Goal: Navigation & Orientation: Find specific page/section

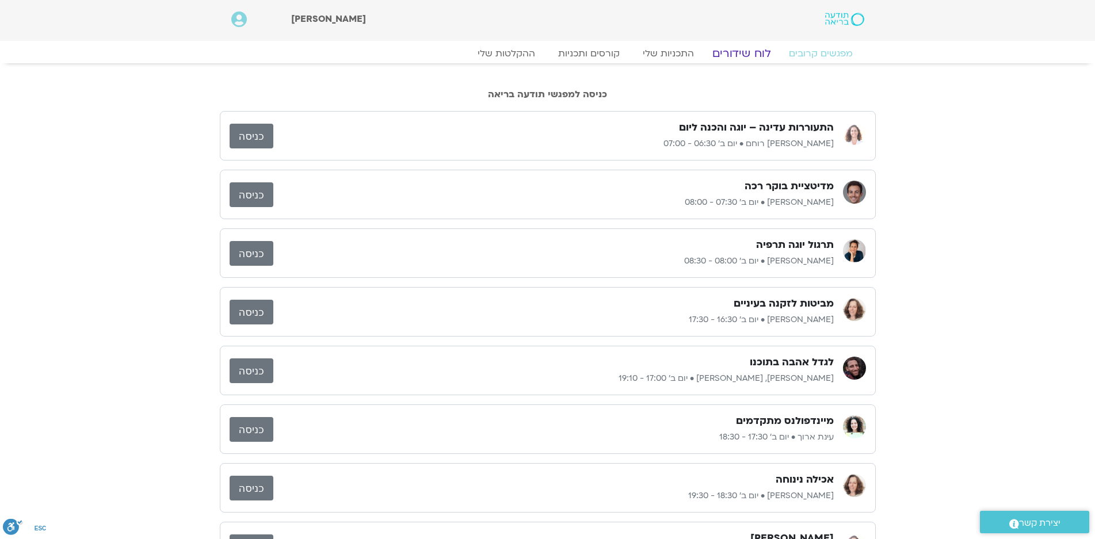
click at [733, 55] on link "לוח שידורים" at bounding box center [741, 54] width 86 height 14
click at [740, 51] on link "לוח שידורים" at bounding box center [741, 54] width 86 height 14
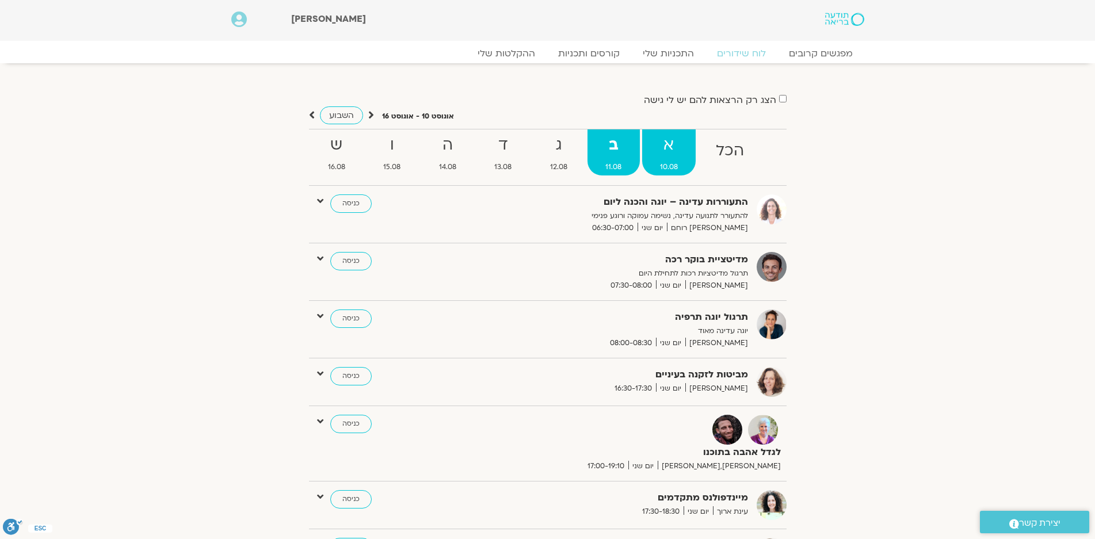
click at [659, 143] on strong "א" at bounding box center [669, 145] width 54 height 26
click at [669, 144] on strong "א" at bounding box center [669, 144] width 54 height 26
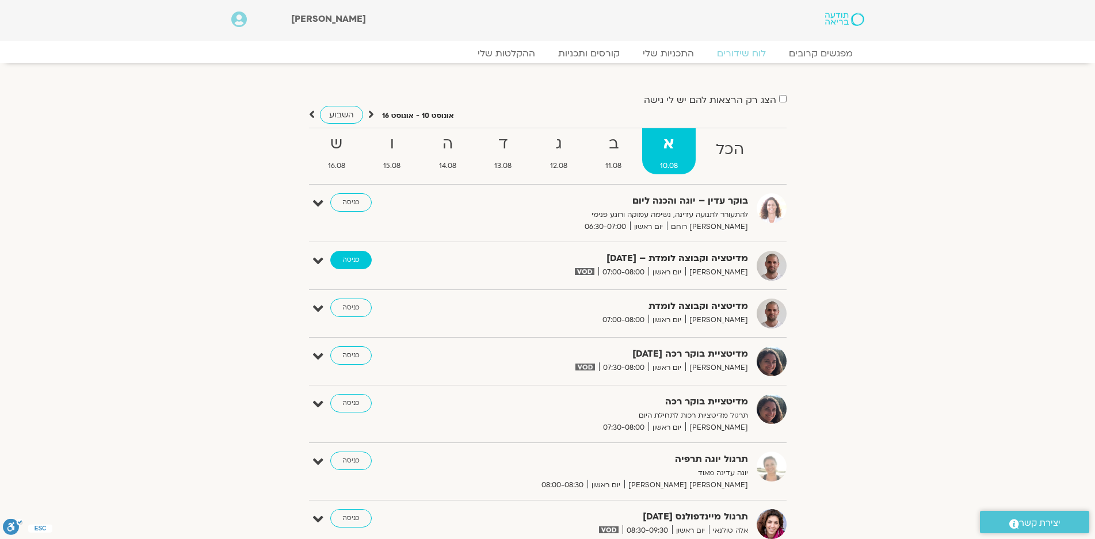
click at [357, 258] on link "כניסה" at bounding box center [350, 260] width 41 height 18
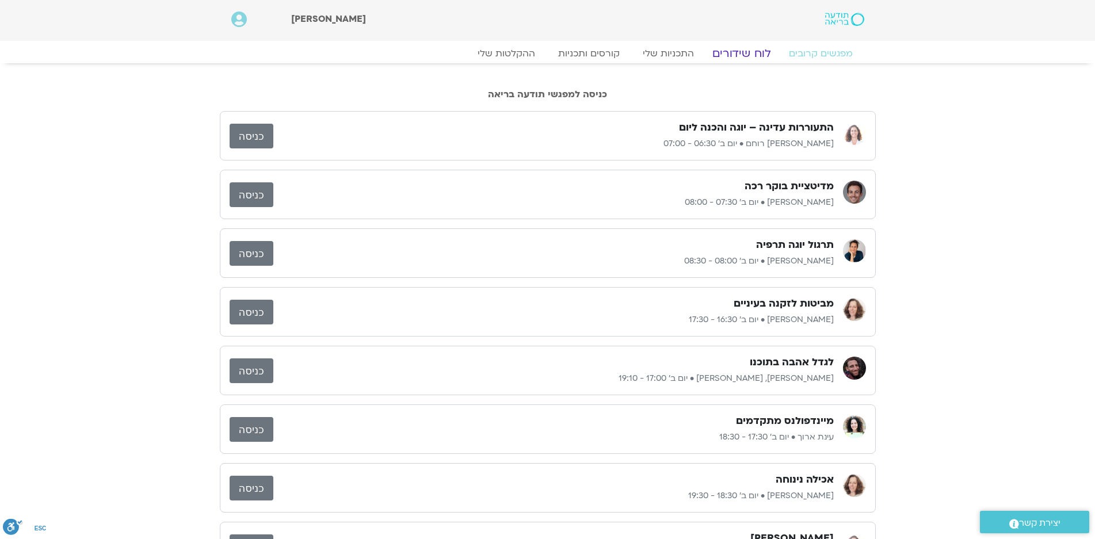
click at [738, 52] on link "לוח שידורים" at bounding box center [741, 54] width 86 height 14
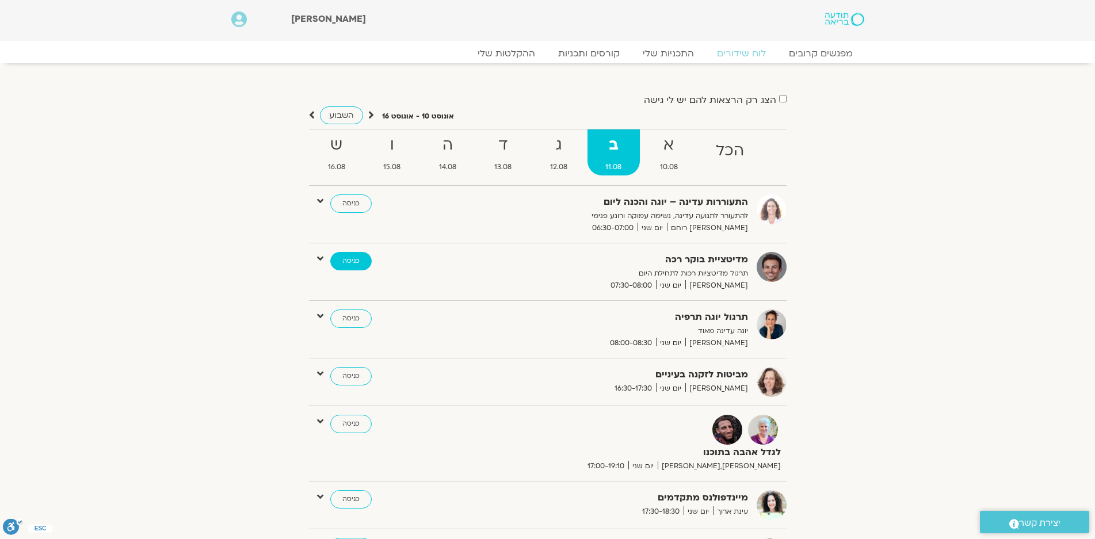
click at [349, 262] on link "כניסה" at bounding box center [350, 261] width 41 height 18
